Goal: Information Seeking & Learning: Learn about a topic

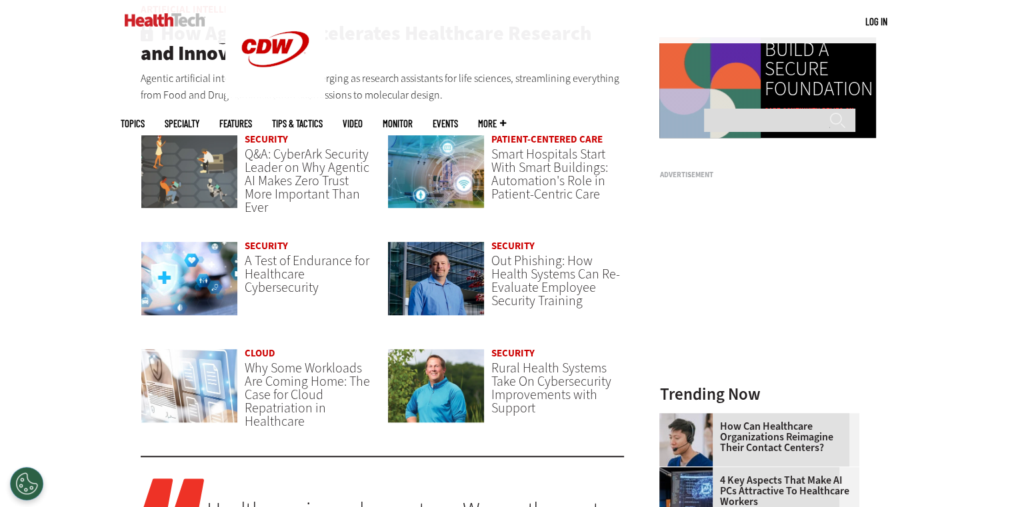
scroll to position [980, 0]
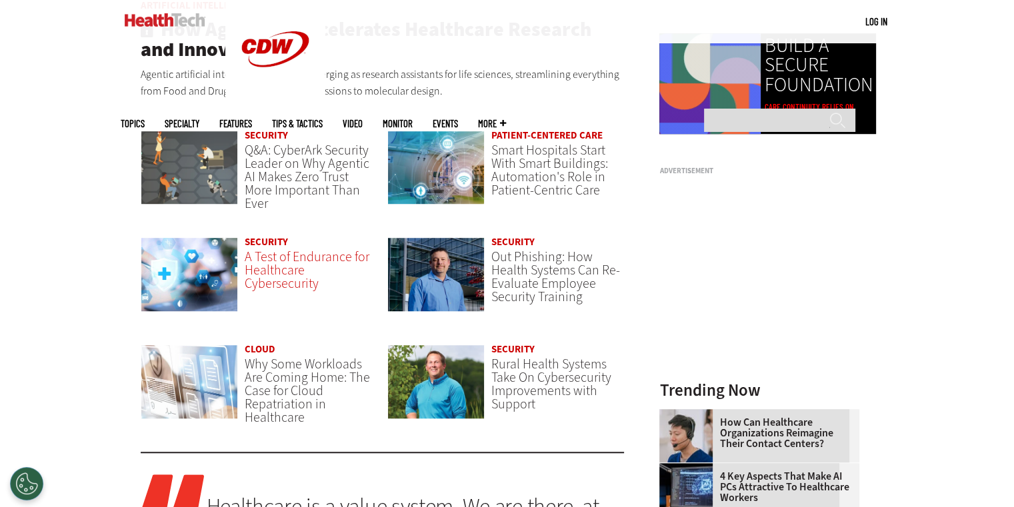
click at [277, 283] on span "A Test of Endurance for Healthcare Cybersecurity" at bounding box center [307, 270] width 125 height 45
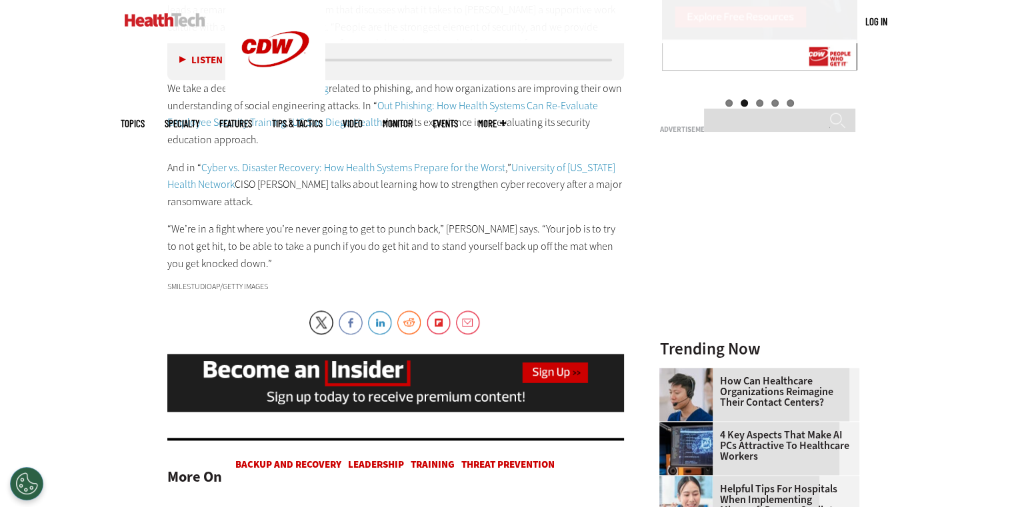
scroll to position [1594, 0]
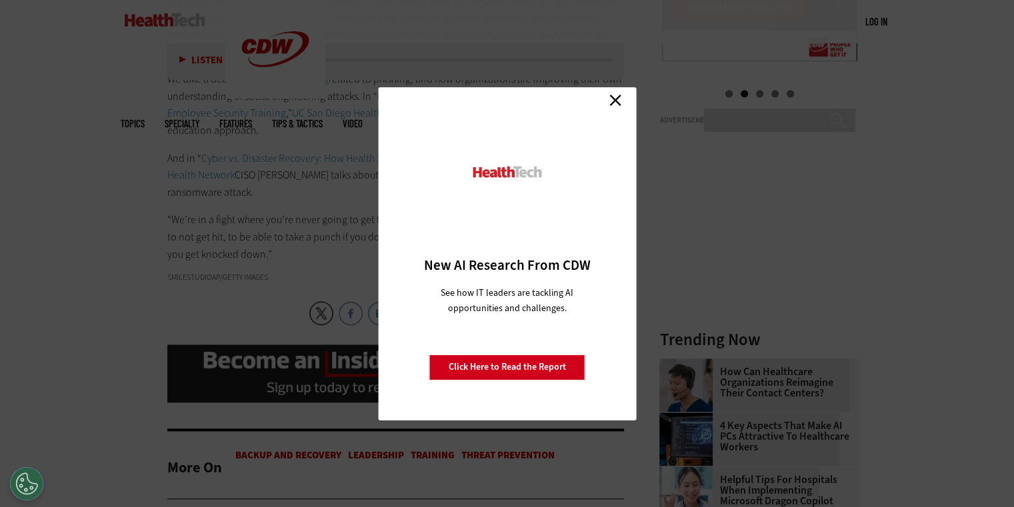
click at [619, 106] on link "Close" at bounding box center [615, 101] width 20 height 20
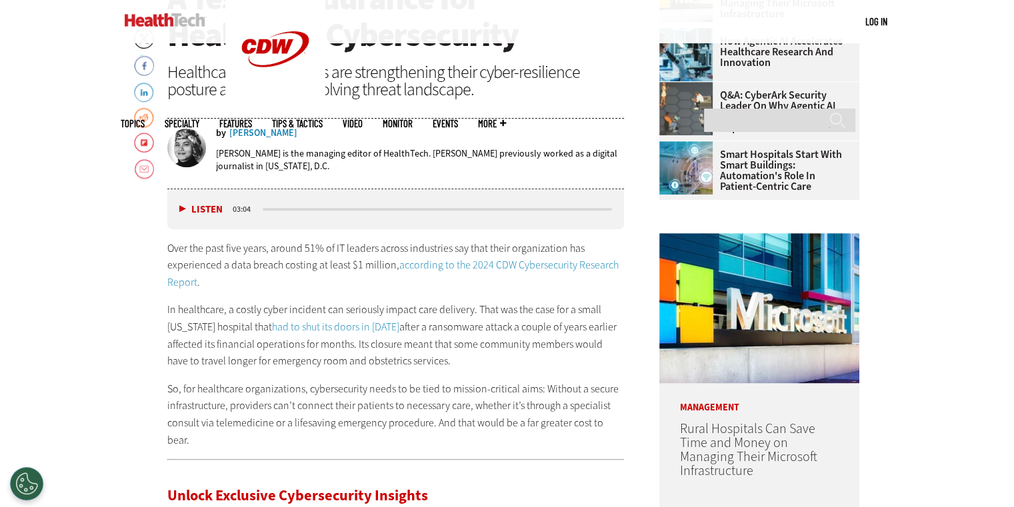
scroll to position [519, 0]
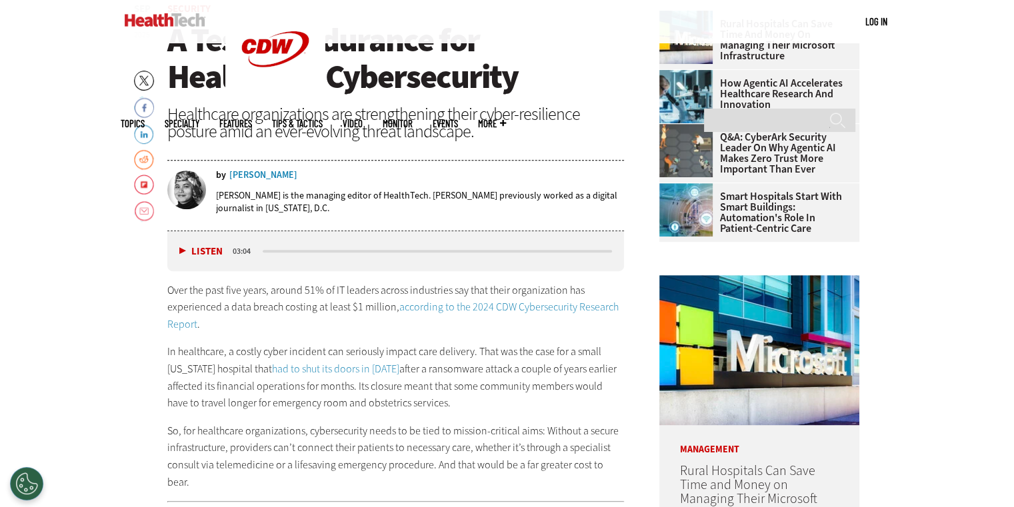
click at [181, 254] on button "Listen" at bounding box center [200, 252] width 43 height 10
click at [181, 253] on button "Pause" at bounding box center [199, 251] width 41 height 10
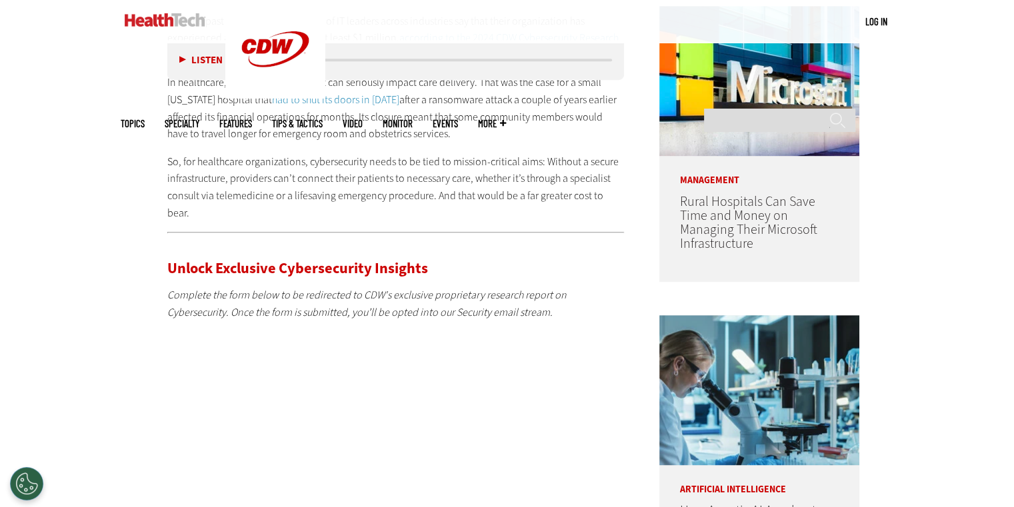
scroll to position [839, 0]
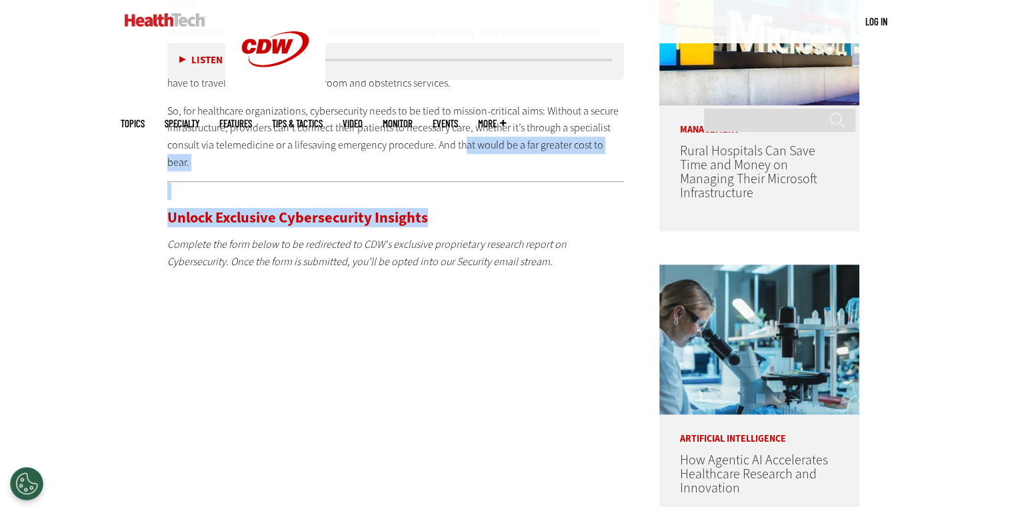
drag, startPoint x: 459, startPoint y: 144, endPoint x: 509, endPoint y: 182, distance: 62.8
click at [509, 182] on div "Unlock Exclusive Cybersecurity Insights Complete the form below to be redirecte…" at bounding box center [395, 397] width 457 height 433
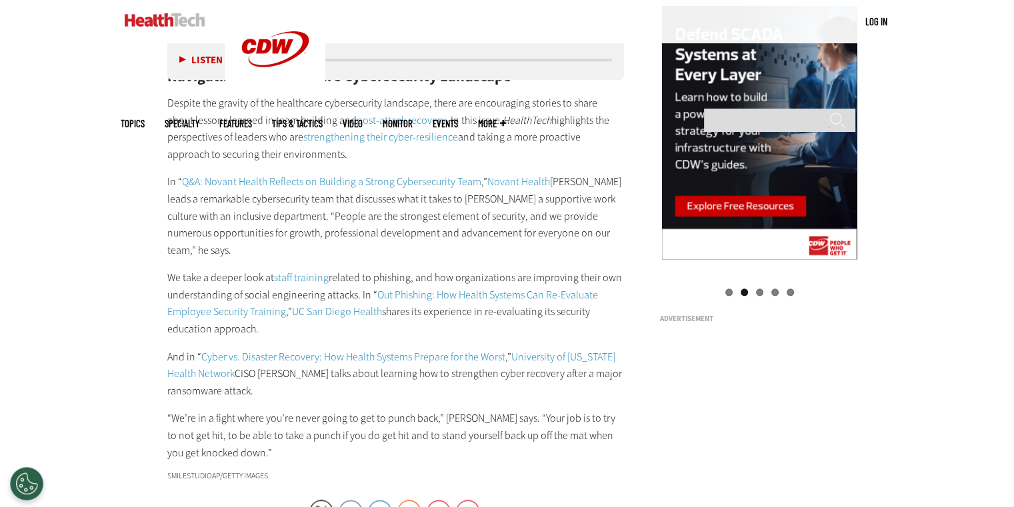
scroll to position [1429, 0]
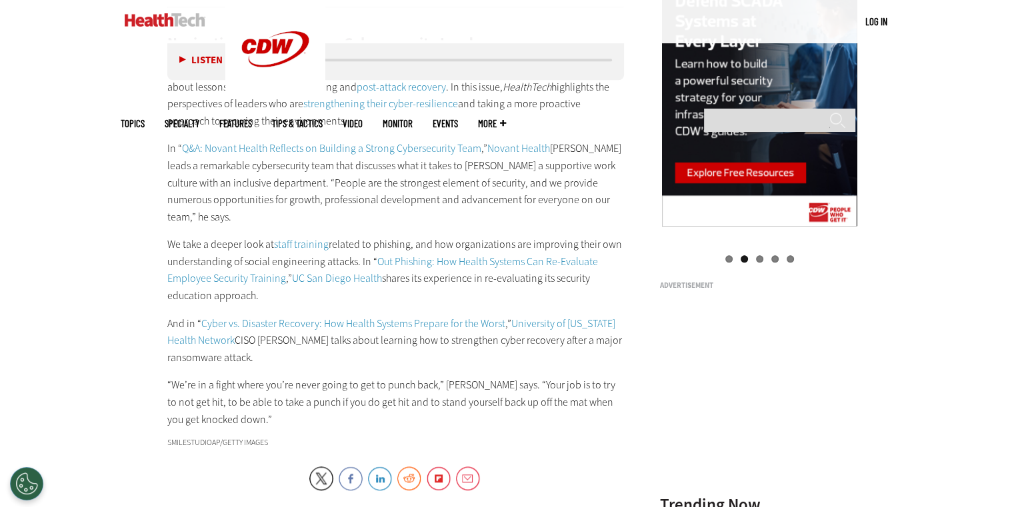
click at [186, 377] on p "“We’re in a fight where you’re never going to get to punch back,” Couture says.…" at bounding box center [395, 402] width 457 height 51
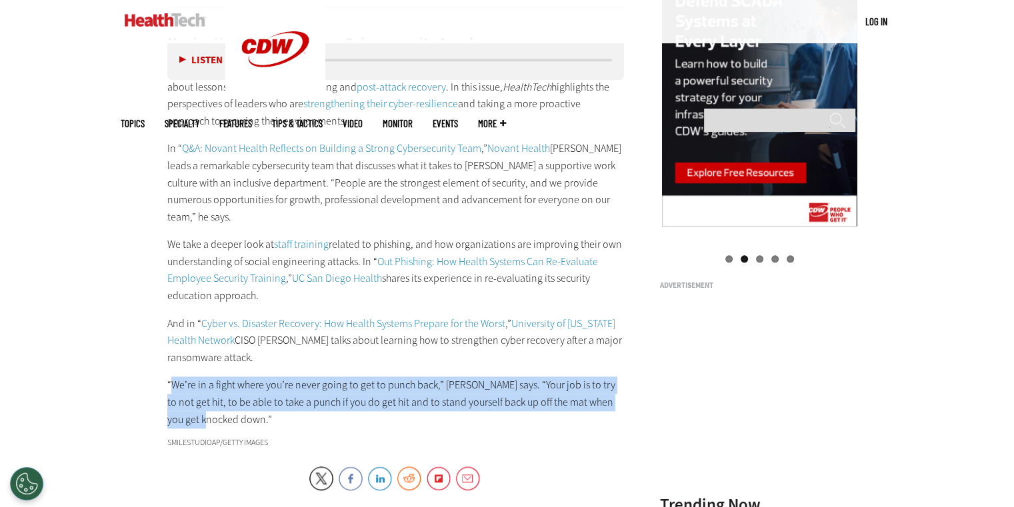
drag, startPoint x: 186, startPoint y: 343, endPoint x: 198, endPoint y: 383, distance: 41.8
click at [198, 383] on p "“We’re in a fight where you’re never going to get to punch back,” Couture says.…" at bounding box center [395, 402] width 457 height 51
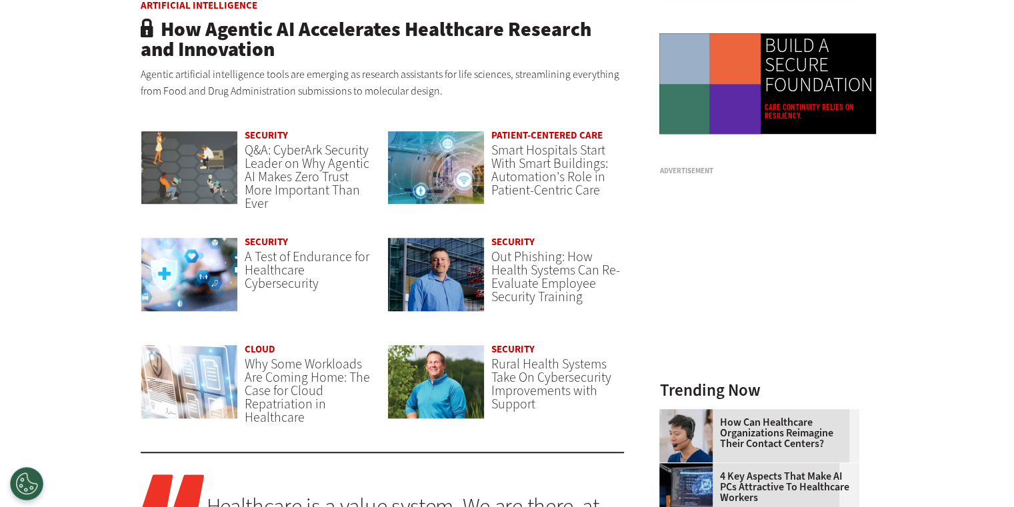
drag, startPoint x: 996, startPoint y: 89, endPoint x: 1003, endPoint y: 103, distance: 15.5
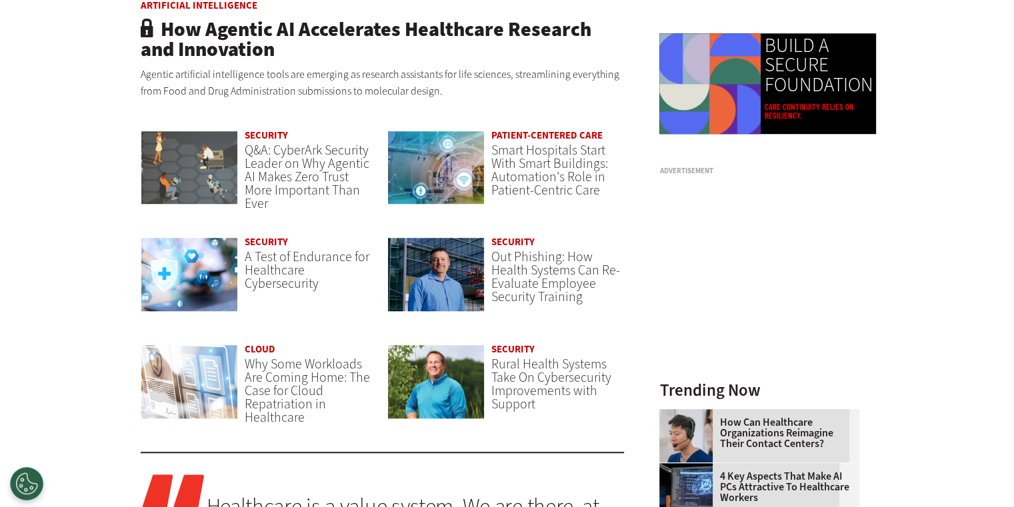
drag, startPoint x: 1003, startPoint y: 103, endPoint x: 1024, endPoint y: 133, distance: 37.0
